Goal: Task Accomplishment & Management: Use online tool/utility

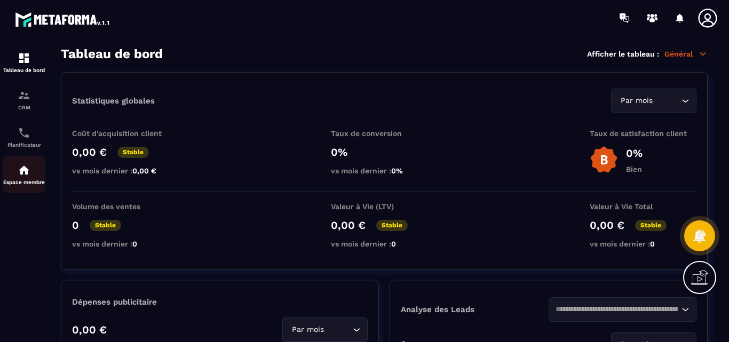
click at [25, 171] on img at bounding box center [24, 170] width 13 height 13
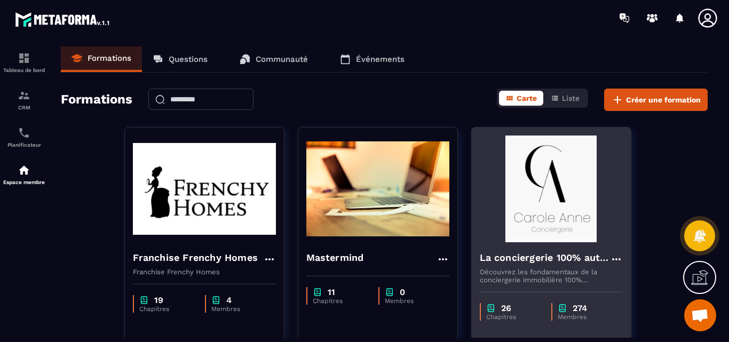
click at [563, 217] on img at bounding box center [551, 188] width 143 height 107
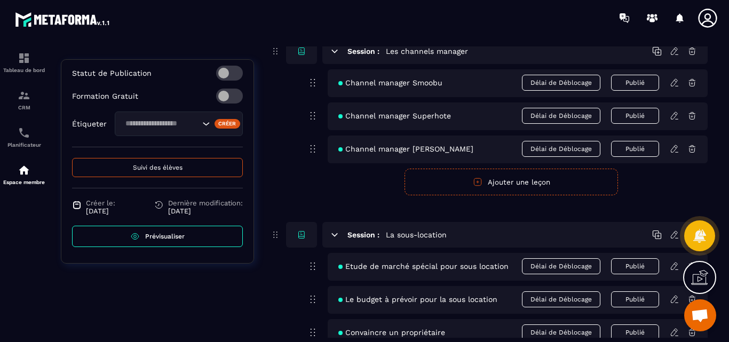
scroll to position [3147, 0]
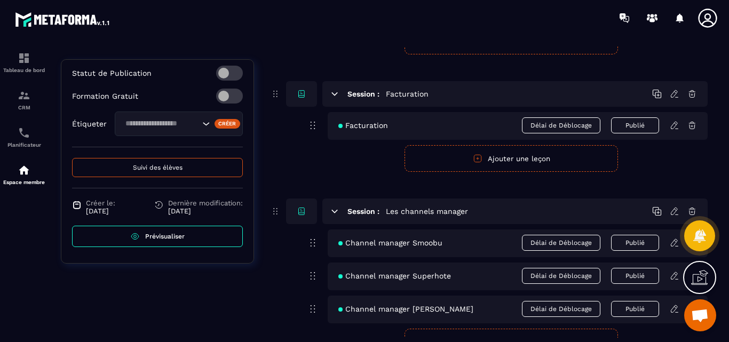
click at [158, 236] on span "Prévisualiser" at bounding box center [164, 236] width 39 height 7
